Goal: Transaction & Acquisition: Purchase product/service

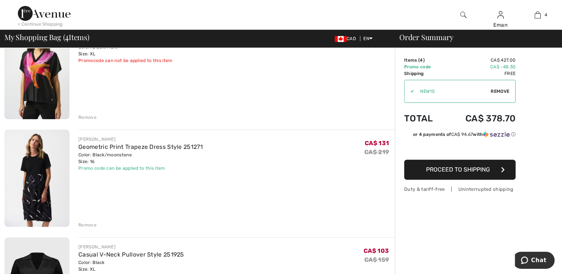
scroll to position [186, 0]
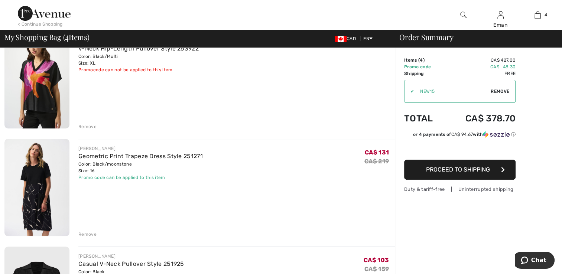
click at [92, 234] on div "Remove" at bounding box center [87, 234] width 18 height 7
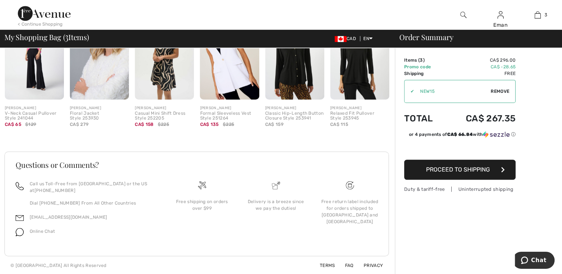
scroll to position [455, 0]
drag, startPoint x: 201, startPoint y: 167, endPoint x: 164, endPoint y: 180, distance: 38.6
click at [164, 180] on div "Questions or Comments? Call us Toll-Free from Canada or the US at +1 (888) 605-…" at bounding box center [197, 204] width 380 height 86
drag, startPoint x: 164, startPoint y: 180, endPoint x: 177, endPoint y: 222, distance: 44.1
click at [177, 222] on div "Free shipping on orders over $99" at bounding box center [202, 214] width 74 height 66
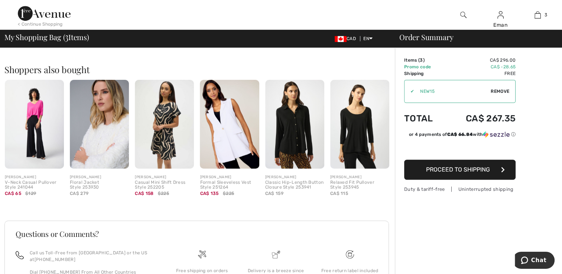
scroll to position [306, 0]
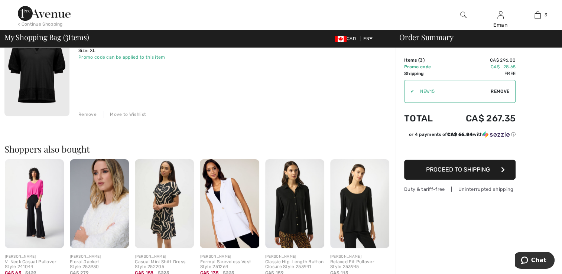
click at [49, 18] on img at bounding box center [44, 13] width 53 height 15
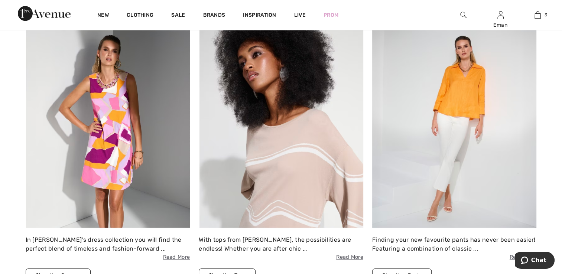
scroll to position [632, 0]
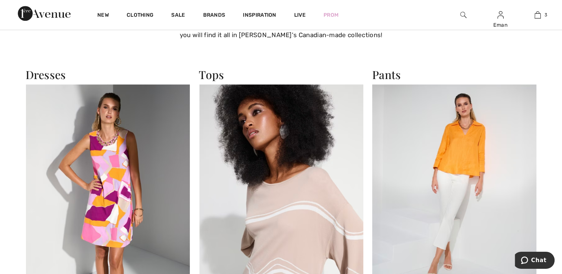
click at [126, 161] on img at bounding box center [108, 184] width 165 height 201
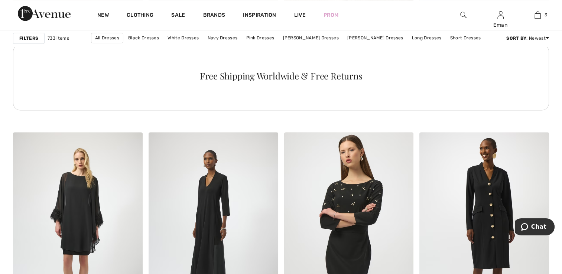
scroll to position [1078, 0]
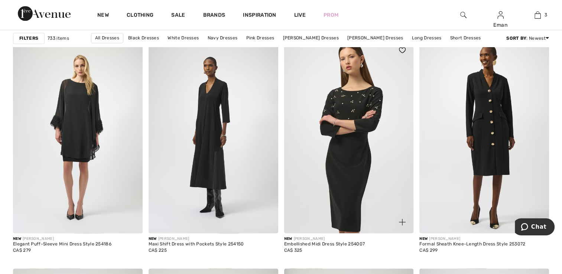
click at [403, 50] on img at bounding box center [402, 50] width 7 height 6
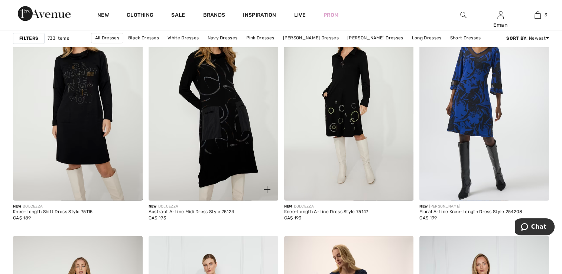
scroll to position [1264, 0]
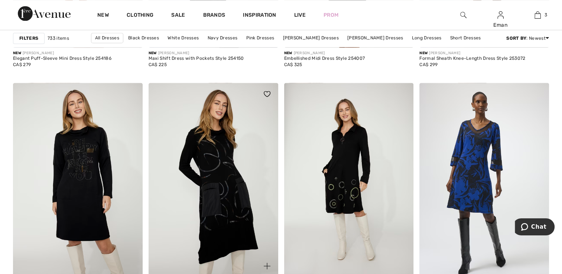
click at [270, 91] on img at bounding box center [267, 94] width 7 height 6
click at [538, 94] on img at bounding box center [538, 94] width 7 height 6
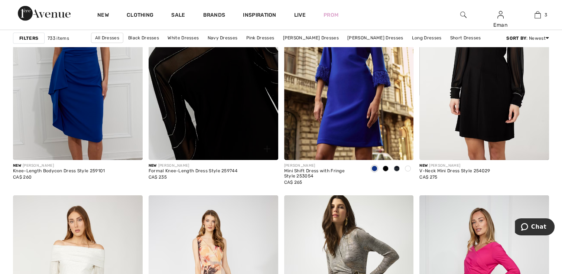
scroll to position [2305, 0]
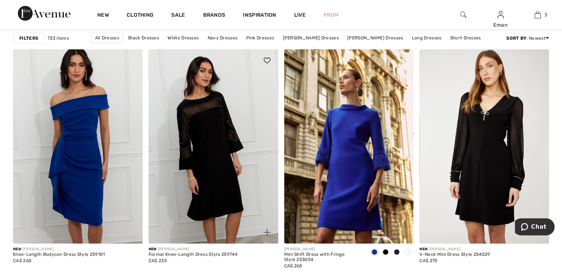
click at [268, 58] on img at bounding box center [267, 61] width 7 height 6
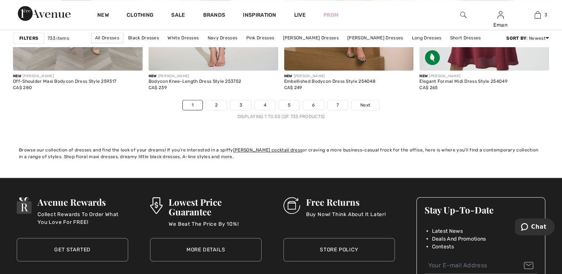
scroll to position [3494, 0]
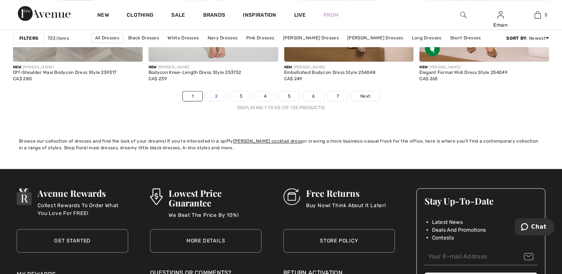
click at [221, 96] on link "2" at bounding box center [216, 96] width 20 height 10
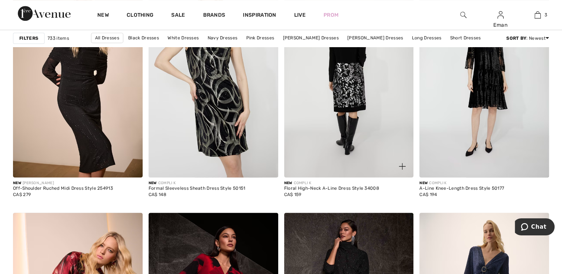
scroll to position [540, 0]
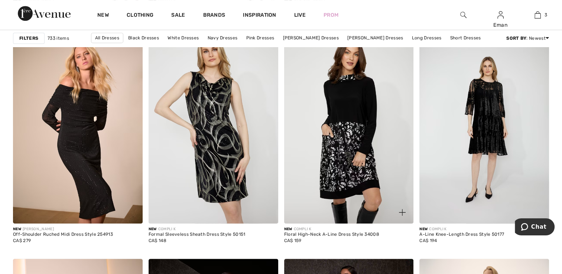
click at [403, 211] on img at bounding box center [402, 212] width 7 height 7
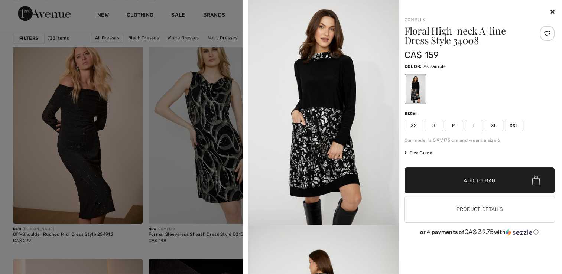
click at [497, 127] on span "XL" at bounding box center [494, 125] width 19 height 11
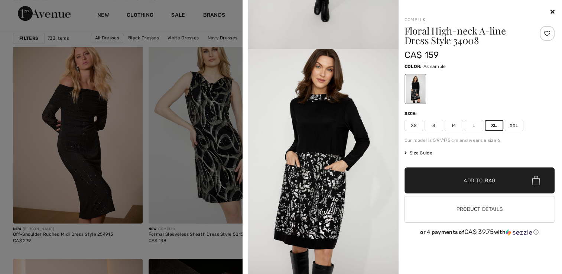
scroll to position [881, 0]
click at [511, 178] on span "✔ Added to Bag Add to Bag" at bounding box center [480, 181] width 151 height 26
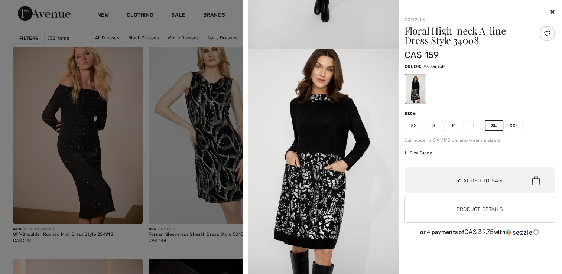
scroll to position [138, 0]
click at [549, 37] on div at bounding box center [547, 33] width 15 height 15
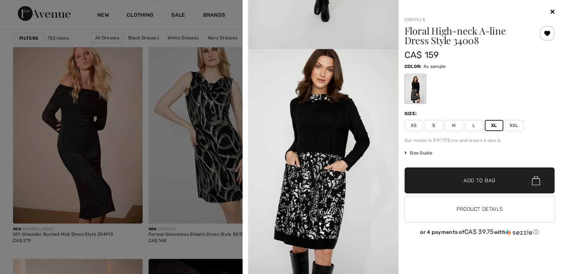
click at [506, 183] on span "✔ Added to Bag Add to Bag" at bounding box center [480, 181] width 151 height 26
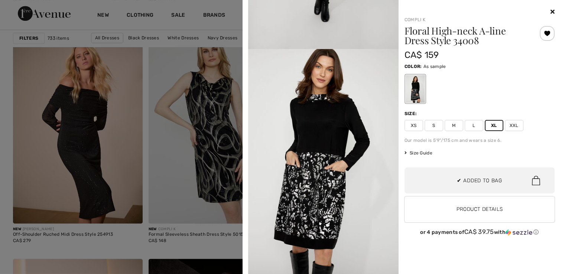
scroll to position [196, 0]
click at [551, 12] on icon at bounding box center [553, 12] width 4 height 6
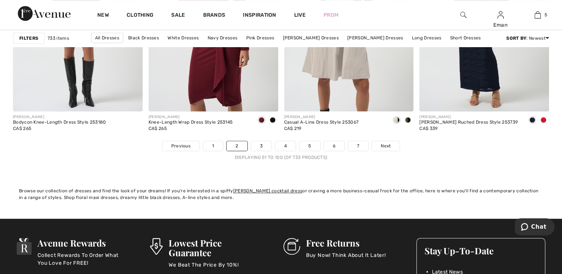
scroll to position [3434, 0]
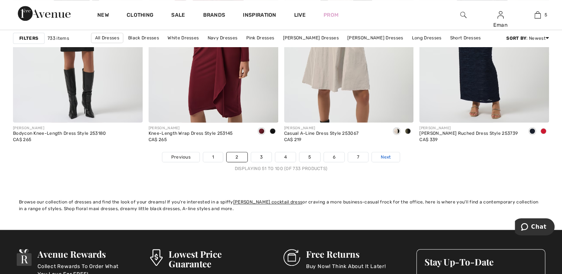
click at [381, 161] on link "Next" at bounding box center [386, 157] width 28 height 10
click at [263, 155] on link "3" at bounding box center [261, 157] width 20 height 10
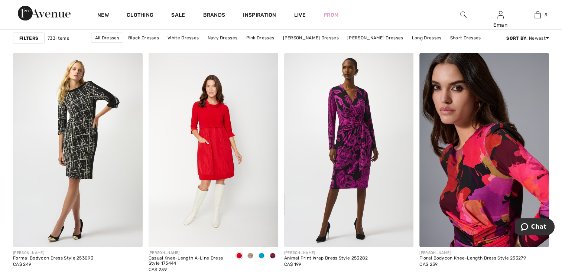
scroll to position [1536, 0]
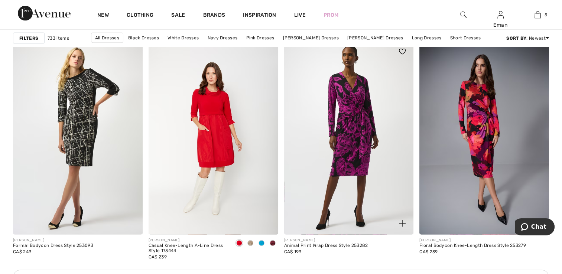
click at [400, 51] on img at bounding box center [402, 52] width 7 height 6
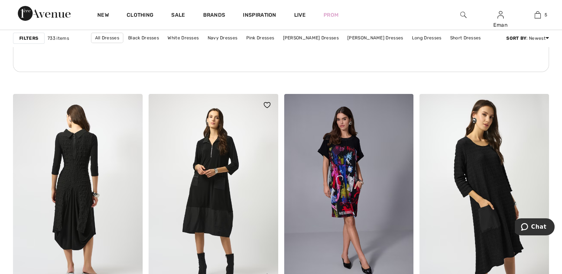
scroll to position [2819, 0]
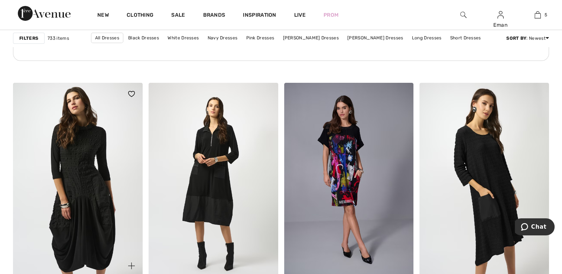
click at [129, 93] on img at bounding box center [131, 94] width 7 height 6
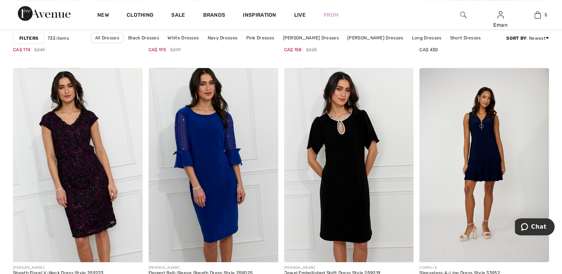
scroll to position [3508, 0]
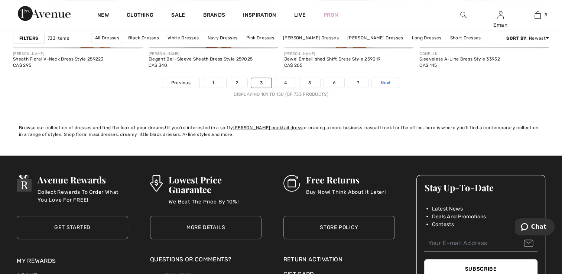
click at [387, 80] on span "Next" at bounding box center [386, 83] width 10 height 7
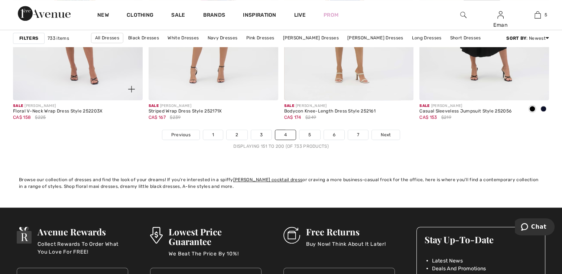
scroll to position [3496, 0]
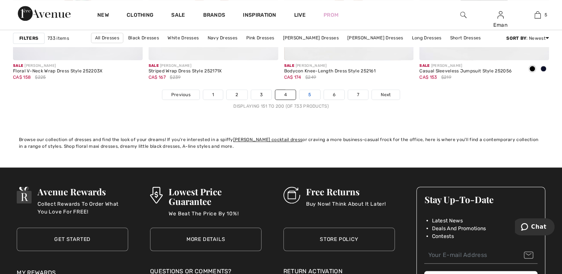
click at [314, 96] on link "5" at bounding box center [310, 95] width 20 height 10
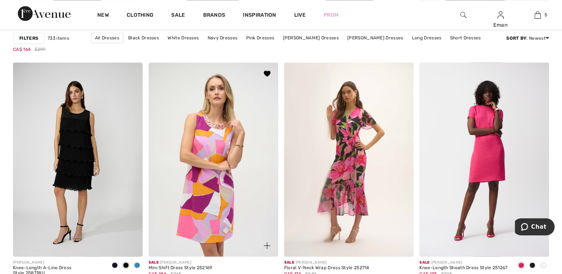
scroll to position [1301, 0]
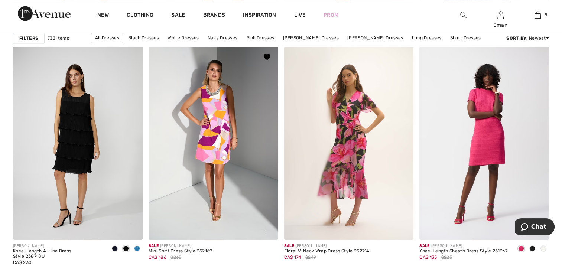
click at [263, 224] on span at bounding box center [267, 229] width 15 height 15
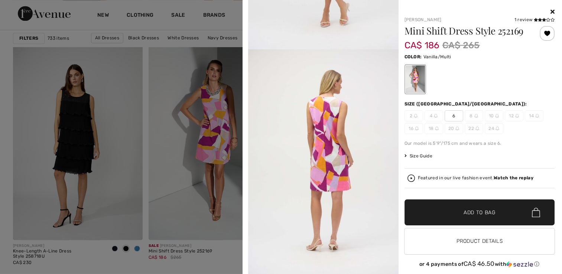
scroll to position [1077, 0]
drag, startPoint x: 451, startPoint y: 120, endPoint x: 464, endPoint y: 53, distance: 68.8
click at [464, 53] on div "Color: Vanilla/Multi" at bounding box center [480, 56] width 151 height 9
drag, startPoint x: 402, startPoint y: 28, endPoint x: 522, endPoint y: 29, distance: 120.1
click at [522, 29] on h1 "Mini Shift Dress Style 252169" at bounding box center [467, 31] width 125 height 10
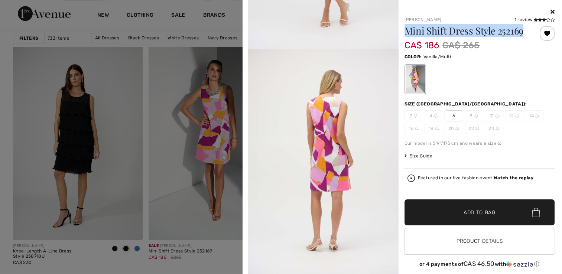
drag, startPoint x: 522, startPoint y: 29, endPoint x: 509, endPoint y: 28, distance: 13.4
copy h1 "Mini Shift Dress Style 252169"
click at [551, 13] on icon at bounding box center [553, 12] width 4 height 6
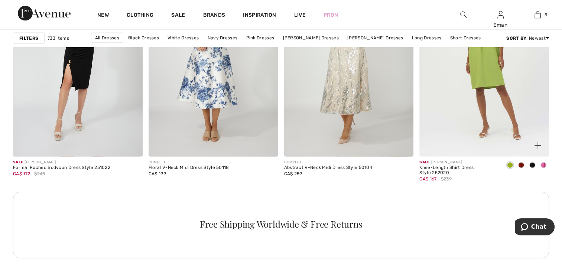
scroll to position [1636, 0]
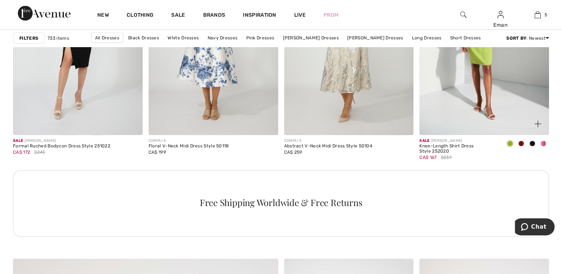
click at [523, 144] on span at bounding box center [522, 144] width 6 height 6
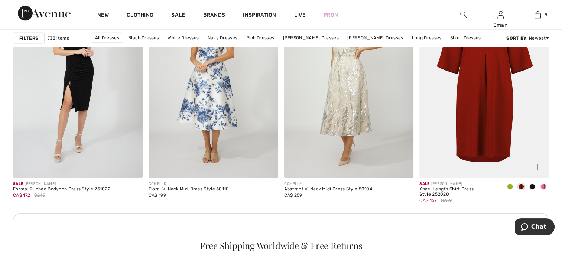
scroll to position [1561, 0]
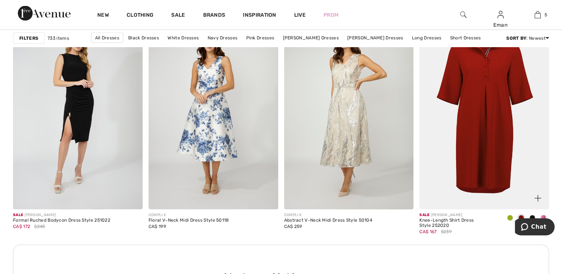
click at [543, 217] on span at bounding box center [544, 218] width 6 height 6
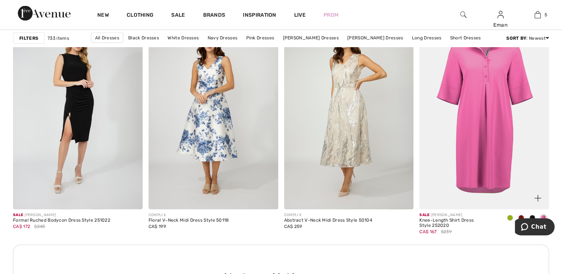
click at [532, 216] on span at bounding box center [533, 218] width 6 height 6
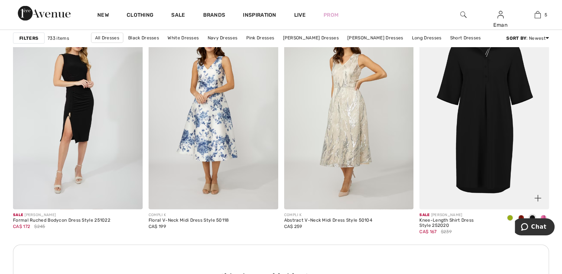
click at [511, 216] on span at bounding box center [510, 218] width 6 height 6
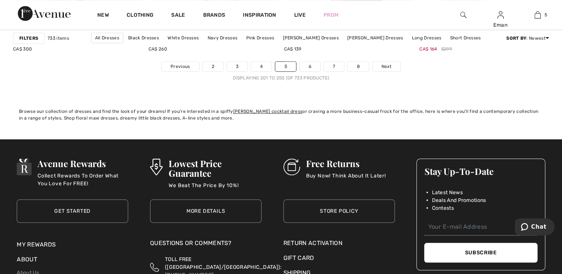
scroll to position [3542, 0]
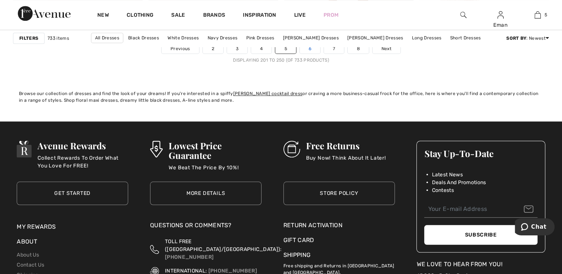
click at [305, 49] on link "6" at bounding box center [310, 49] width 20 height 10
